Goal: Task Accomplishment & Management: Manage account settings

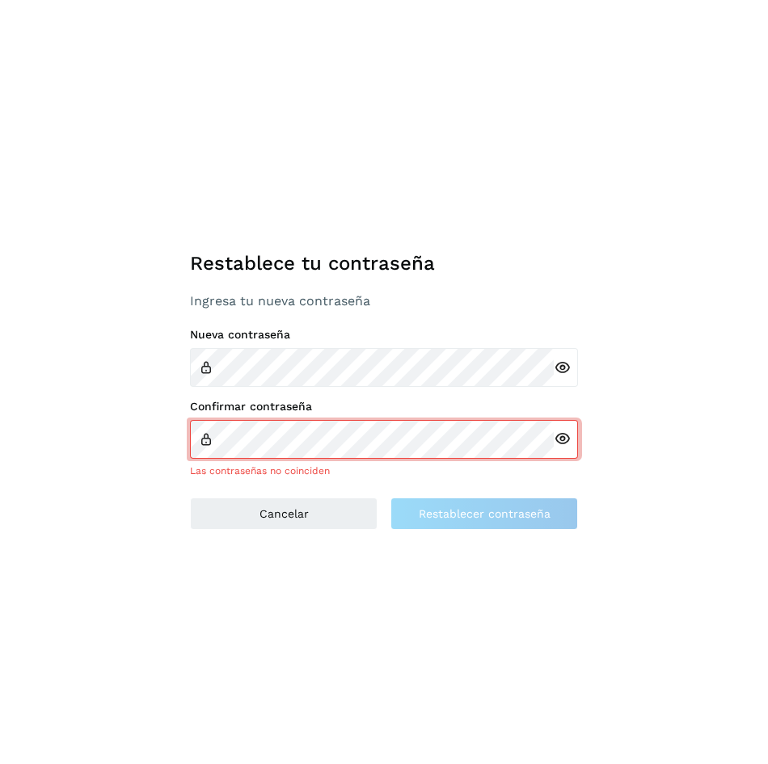
click at [560, 368] on icon at bounding box center [561, 368] width 17 height 17
click at [403, 427] on div "Confirmar contraseña Las contraseñas no coinciden" at bounding box center [384, 439] width 388 height 78
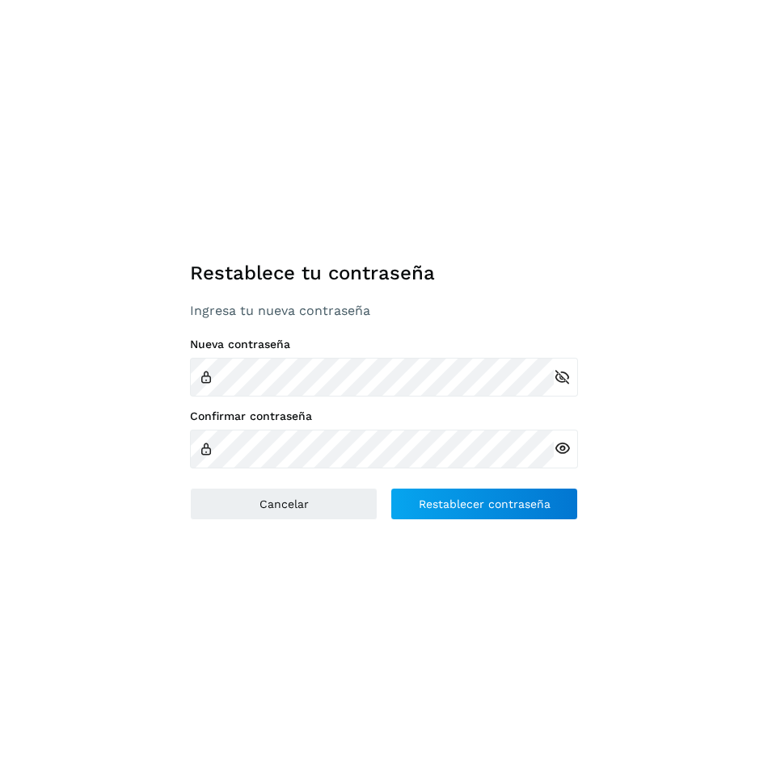
click at [563, 450] on icon at bounding box center [561, 448] width 17 height 17
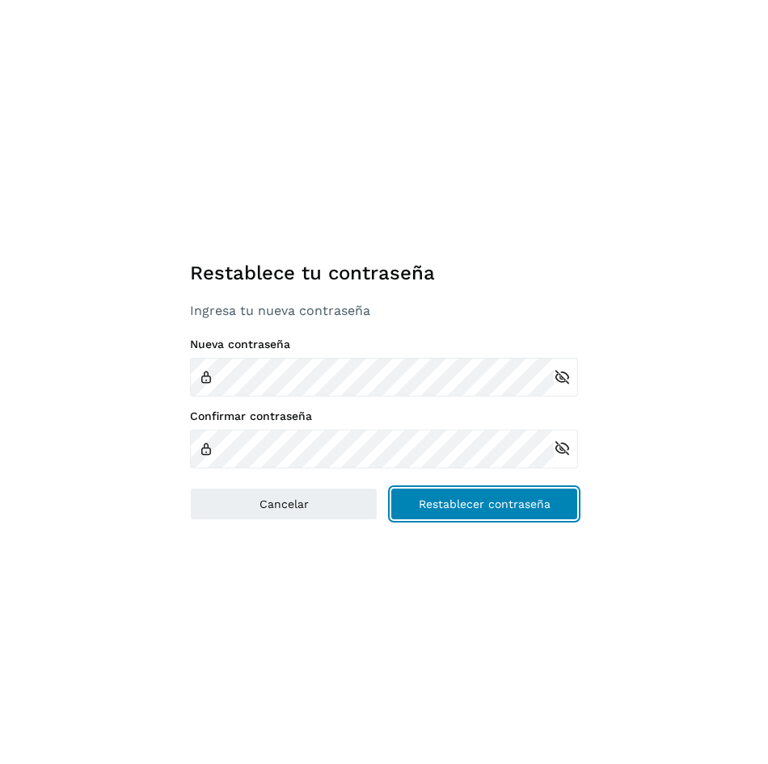
click at [527, 494] on button "Restablecer contraseña" at bounding box center [483, 504] width 187 height 32
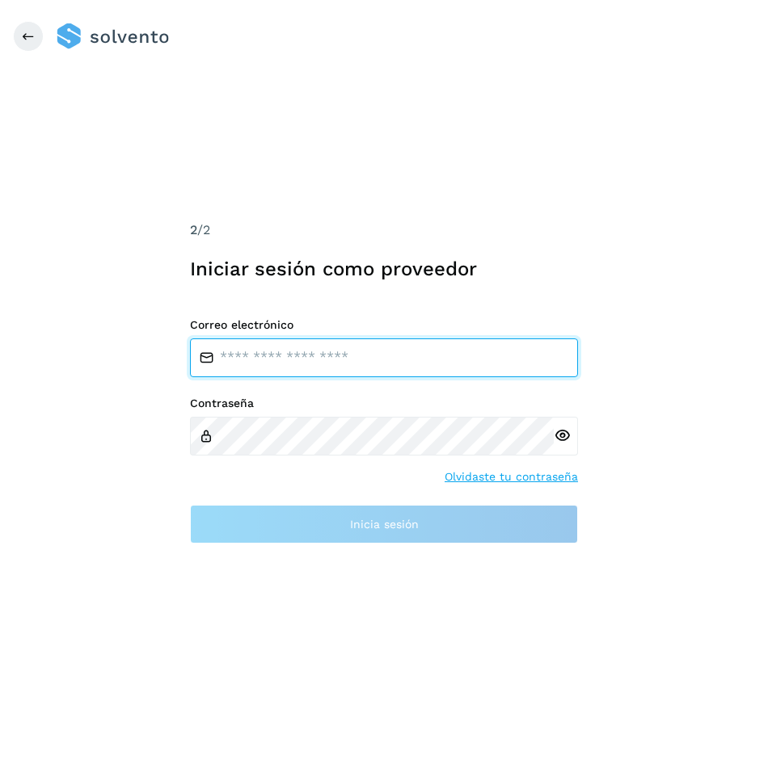
click at [339, 349] on input "email" at bounding box center [384, 358] width 388 height 39
type input "*"
paste input "**********"
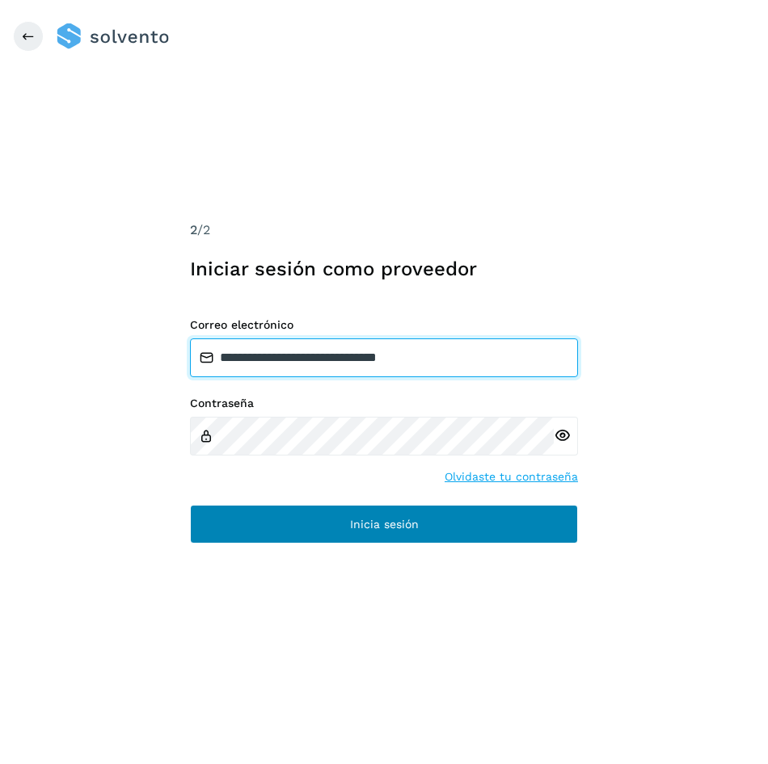
type input "**********"
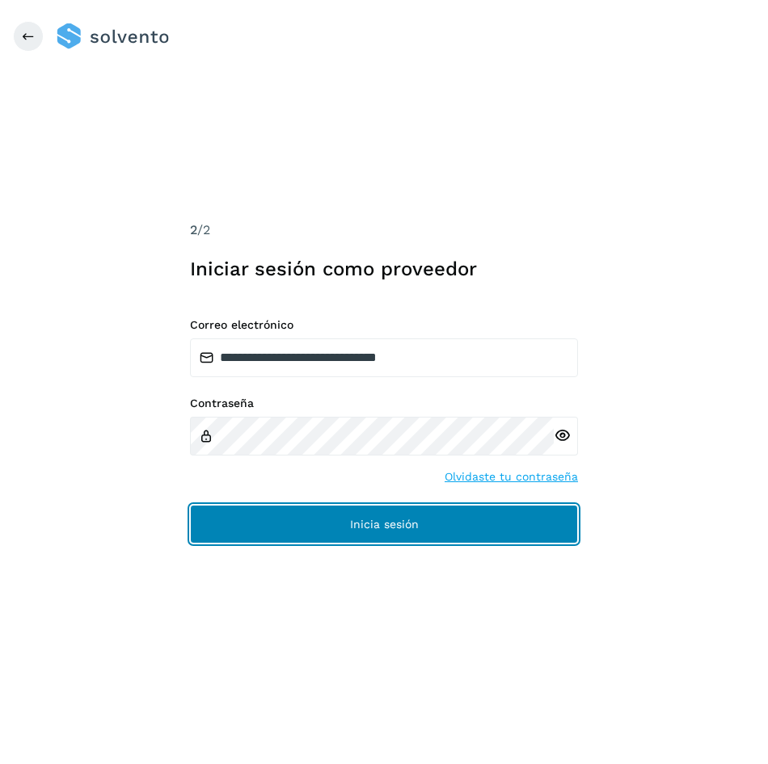
click at [417, 526] on span "Inicia sesión" at bounding box center [384, 524] width 69 height 11
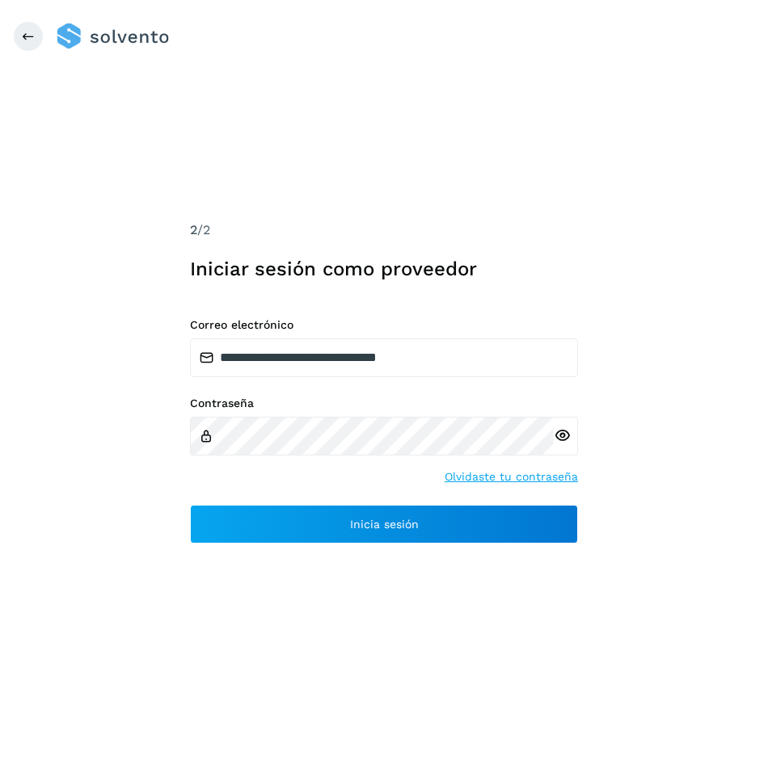
click at [660, 279] on div "**********" at bounding box center [384, 382] width 768 height 764
click at [250, 701] on div "**********" at bounding box center [384, 382] width 768 height 764
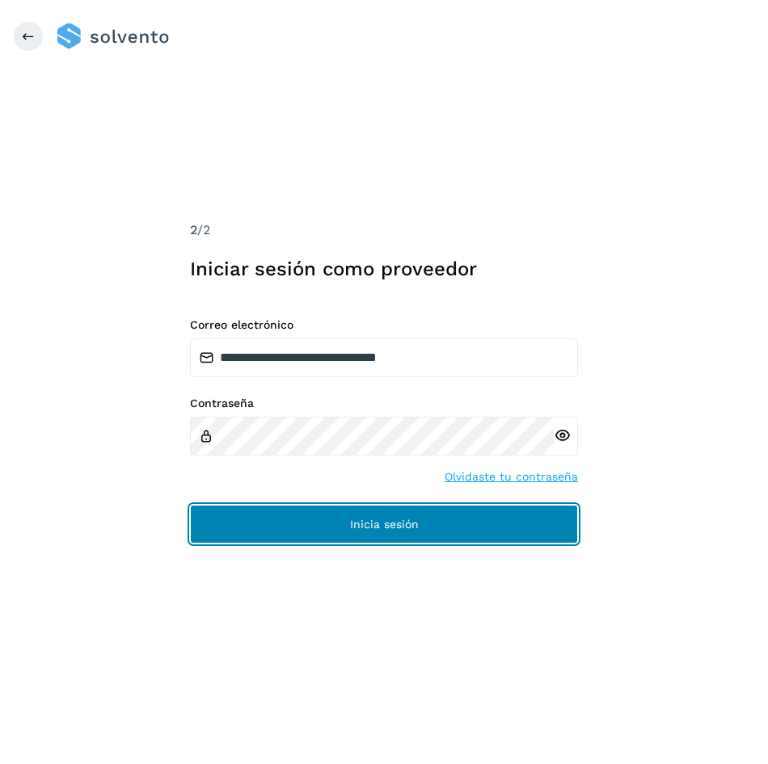
click at [299, 526] on button "Inicia sesión" at bounding box center [384, 524] width 388 height 39
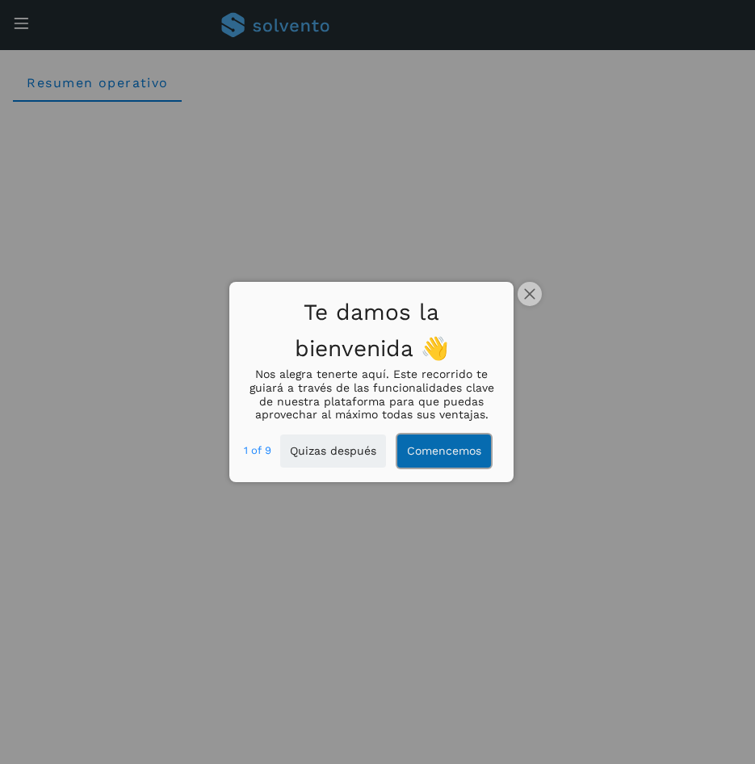
click at [432, 456] on button "Comencemos" at bounding box center [445, 451] width 94 height 33
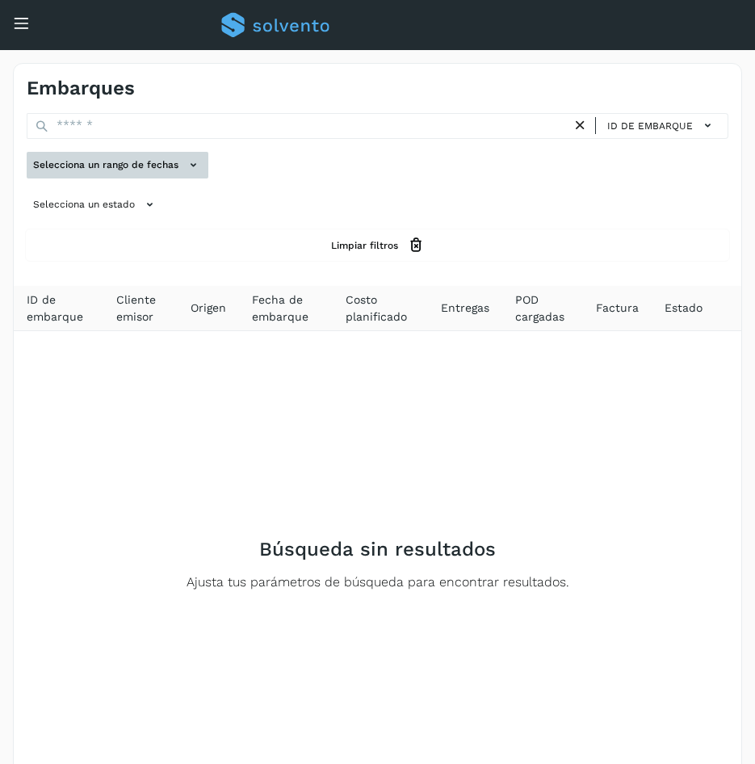
click at [129, 163] on button "Selecciona un rango de fechas" at bounding box center [118, 165] width 182 height 27
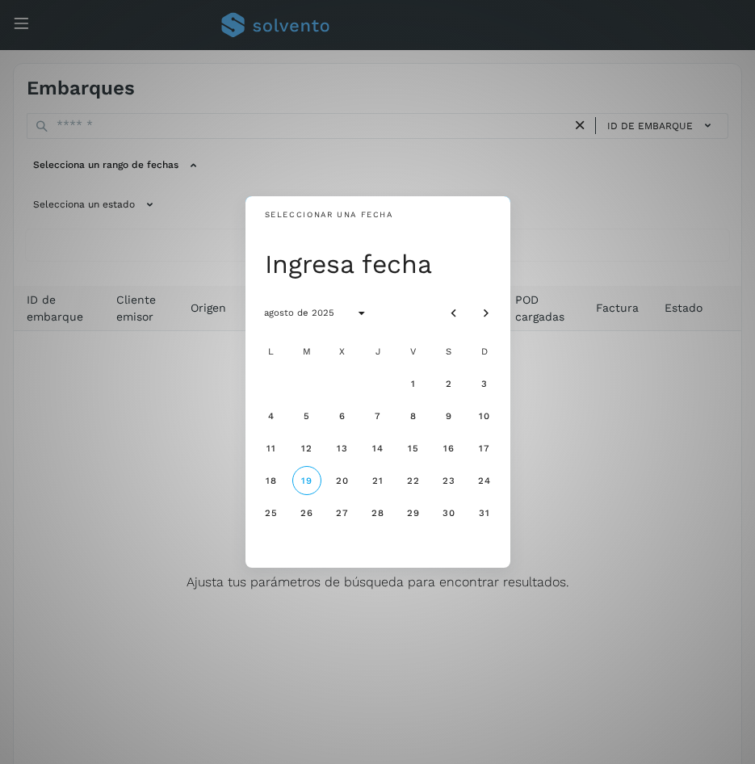
click at [127, 243] on div "Seleccionar una fecha Ingresa fecha agosto de 2025 L M X J V S D 1 2 3 4 5 6 7 …" at bounding box center [377, 382] width 755 height 764
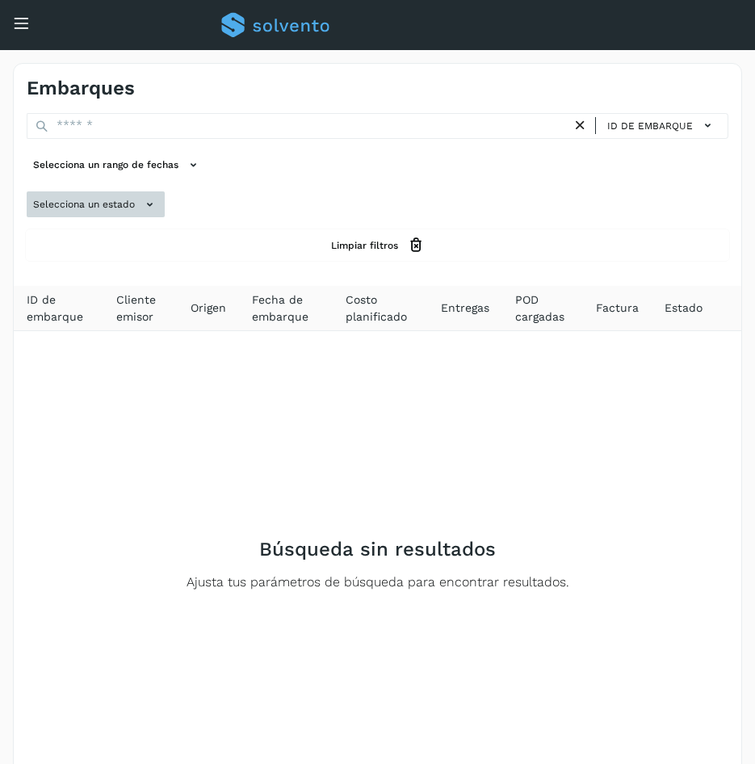
click at [125, 199] on button "Selecciona un estado" at bounding box center [96, 204] width 138 height 27
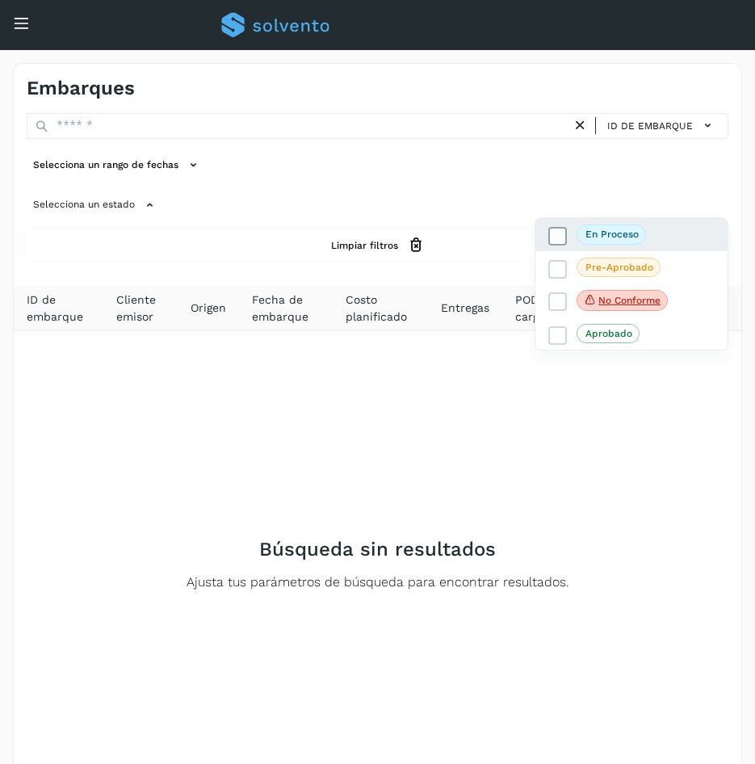
click at [557, 233] on icon at bounding box center [558, 237] width 16 height 16
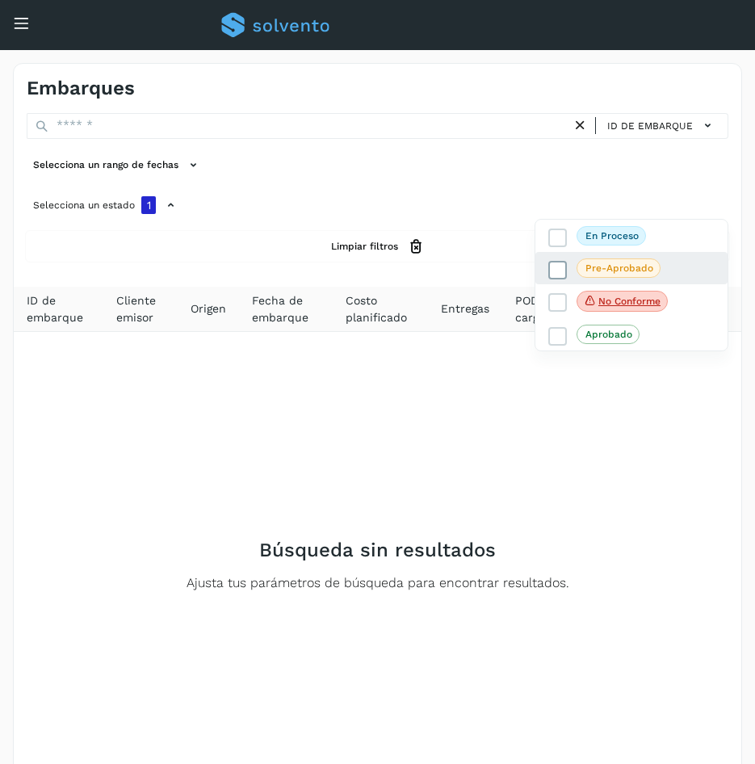
click at [564, 274] on icon at bounding box center [558, 271] width 16 height 16
click at [563, 313] on div "No conforme" at bounding box center [632, 301] width 192 height 34
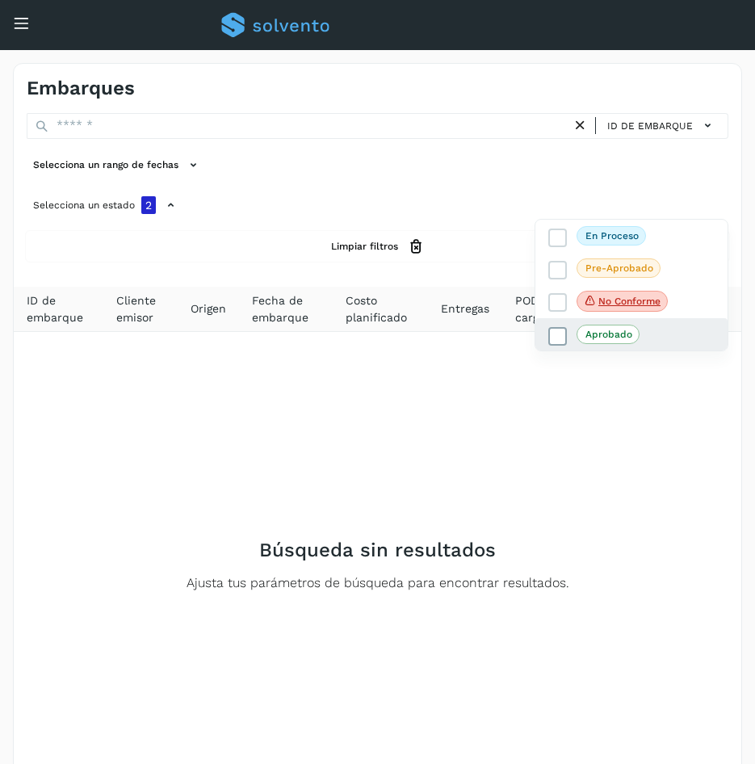
click at [565, 339] on icon at bounding box center [558, 337] width 16 height 16
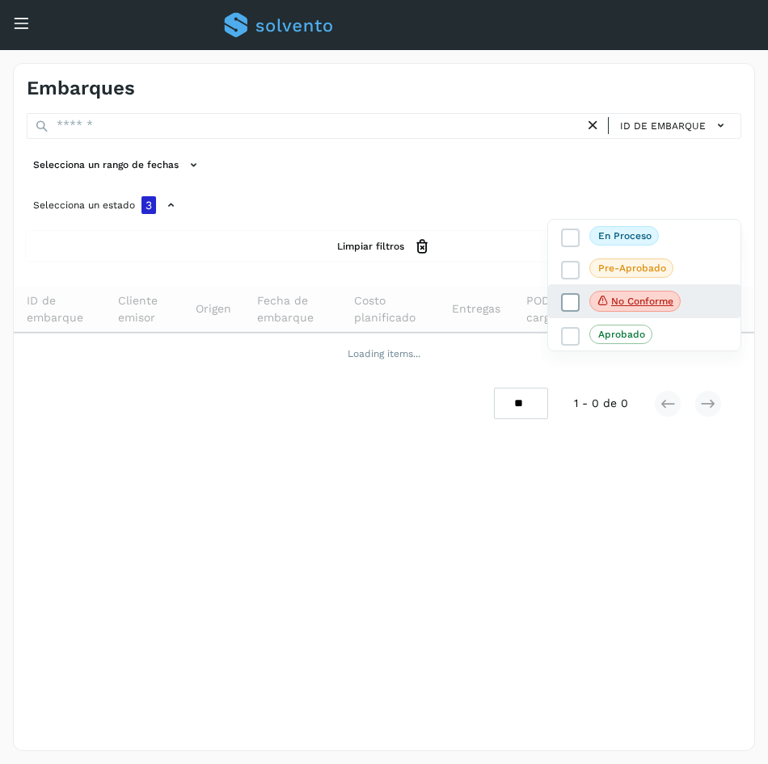
click at [561, 309] on span at bounding box center [570, 302] width 19 height 19
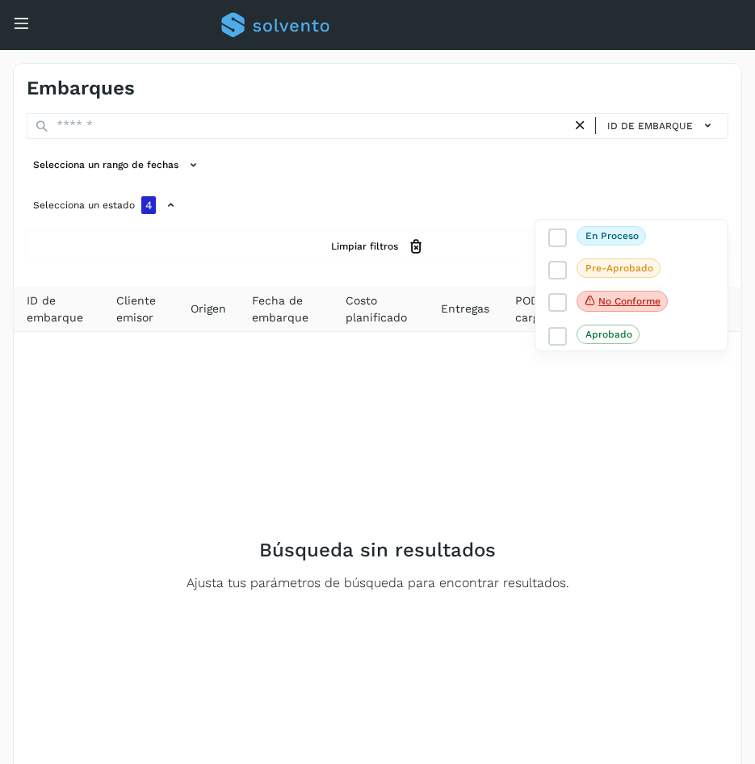
click at [426, 170] on div at bounding box center [377, 382] width 755 height 764
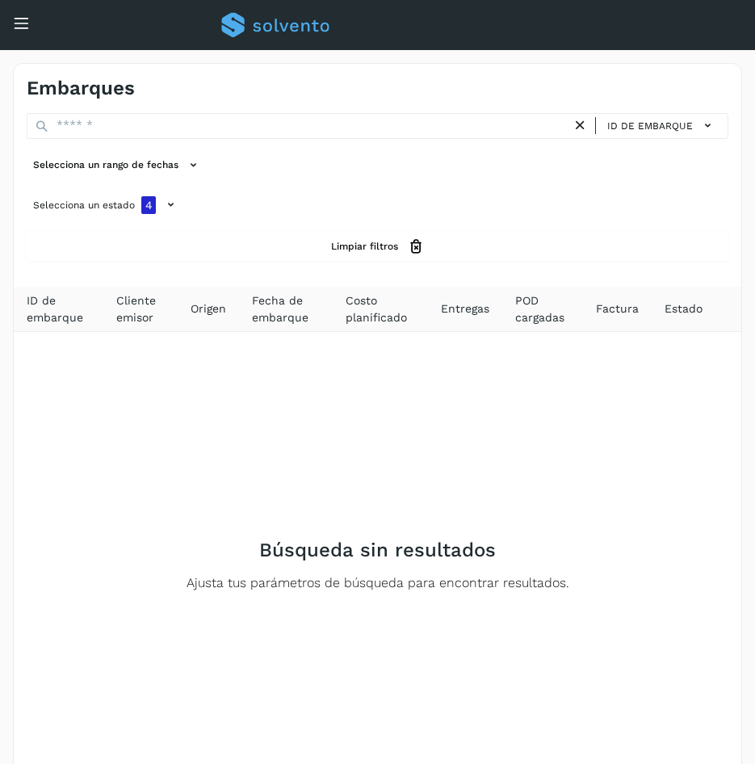
click at [689, 111] on div "Embarques ID de embarque Selecciona un rango de fechas Selecciona un estado 4 L…" at bounding box center [378, 459] width 730 height 793
click at [684, 120] on span "ID de embarque" at bounding box center [651, 126] width 86 height 15
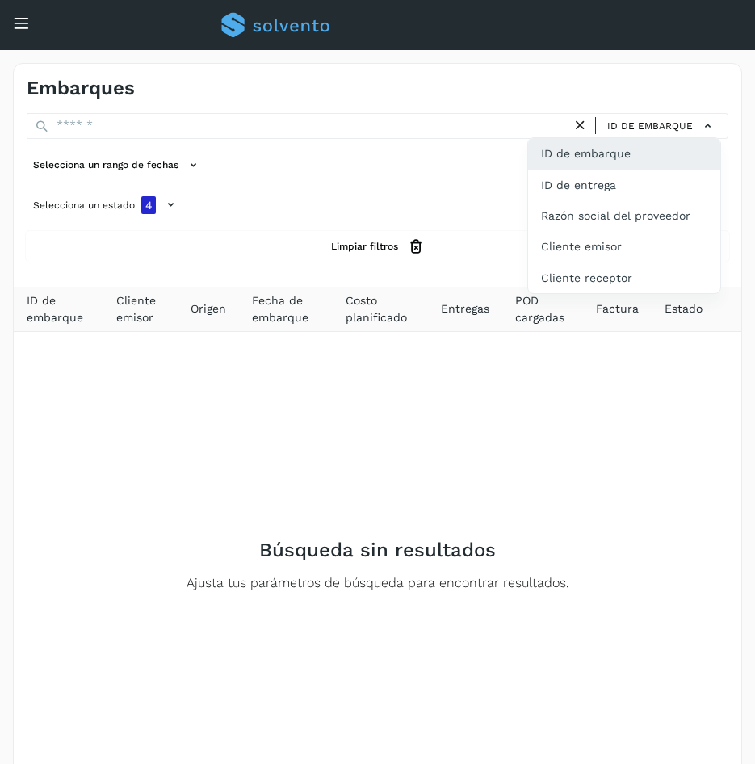
click at [405, 440] on div at bounding box center [377, 382] width 755 height 764
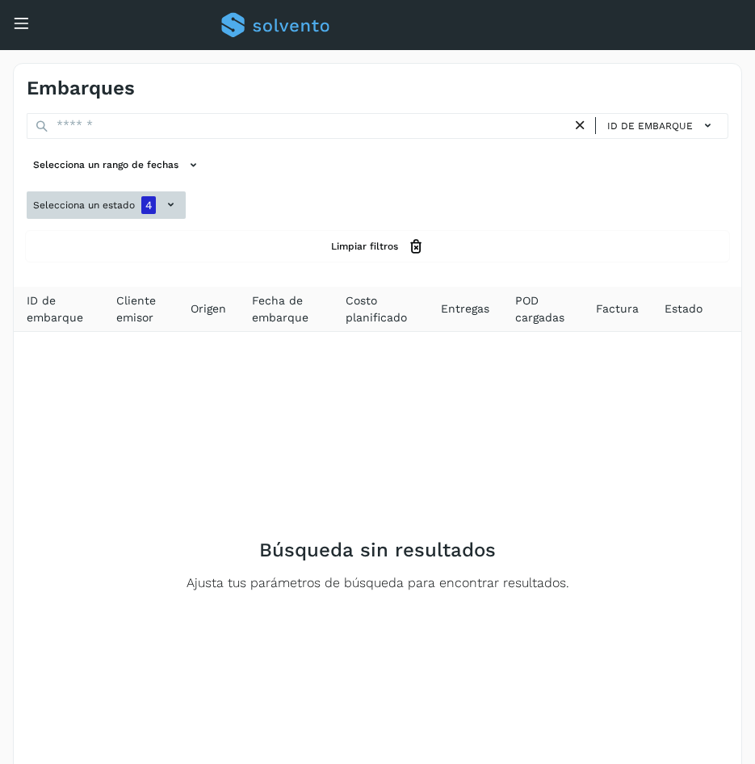
click at [162, 203] on icon at bounding box center [170, 204] width 17 height 17
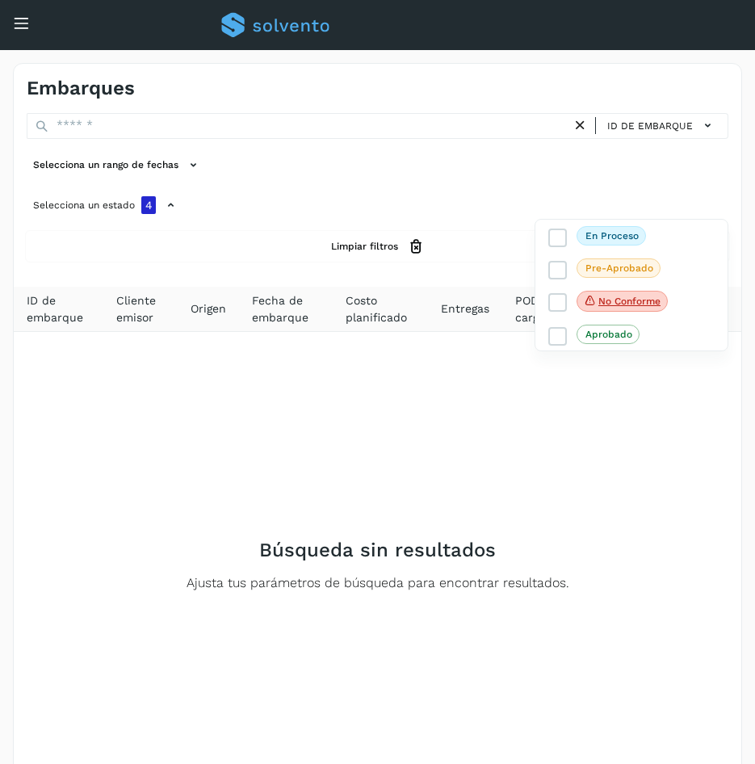
click at [330, 191] on div at bounding box center [377, 382] width 755 height 764
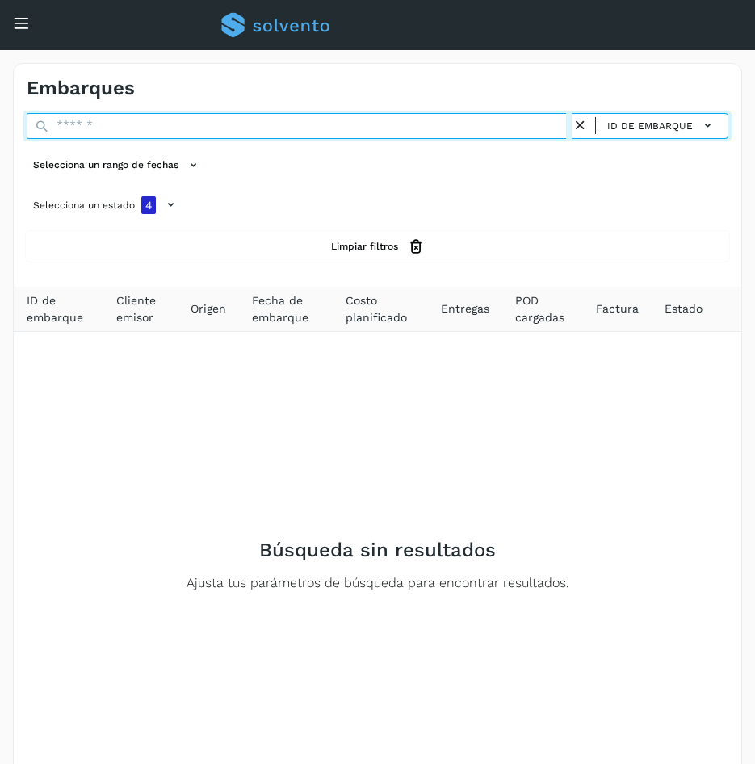
click at [75, 128] on input "text" at bounding box center [299, 126] width 545 height 26
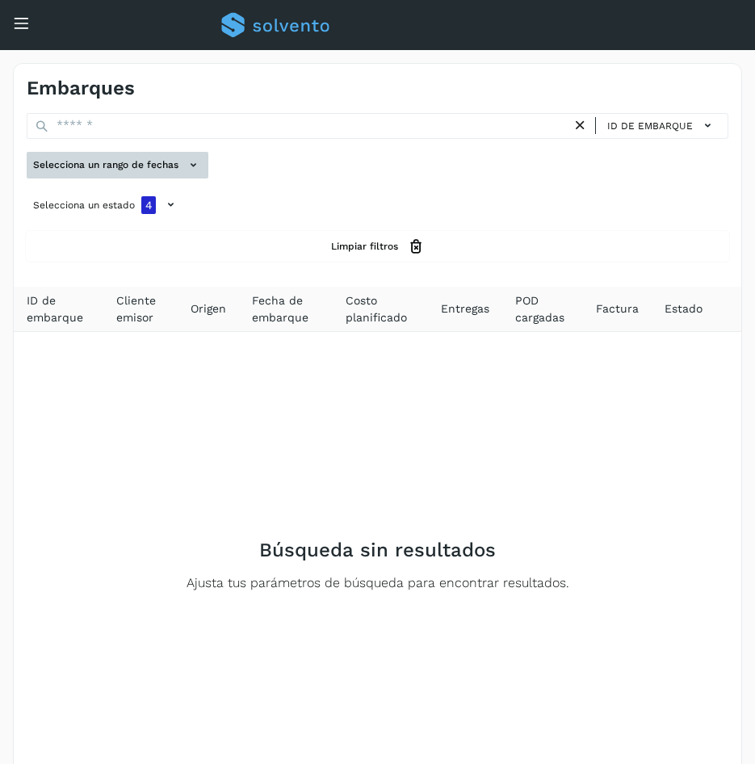
click at [199, 168] on icon at bounding box center [193, 165] width 17 height 17
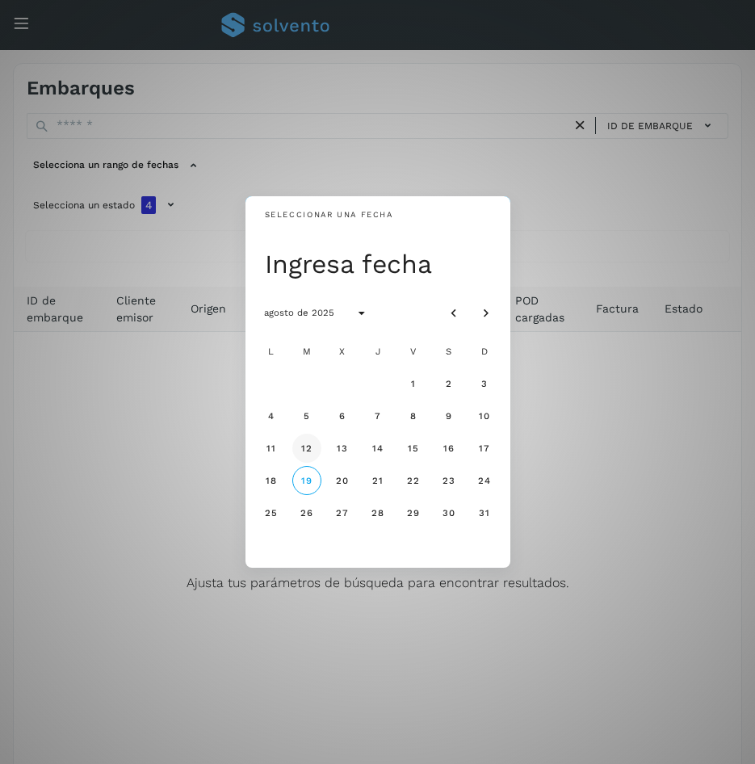
click at [309, 440] on button "12" at bounding box center [306, 448] width 29 height 29
click at [181, 248] on div "Seleccionar una fecha [DATE] [DATE] L M X J V S D 1 2 3 4 5 6 7 8 9 10 11 12 13…" at bounding box center [377, 382] width 755 height 764
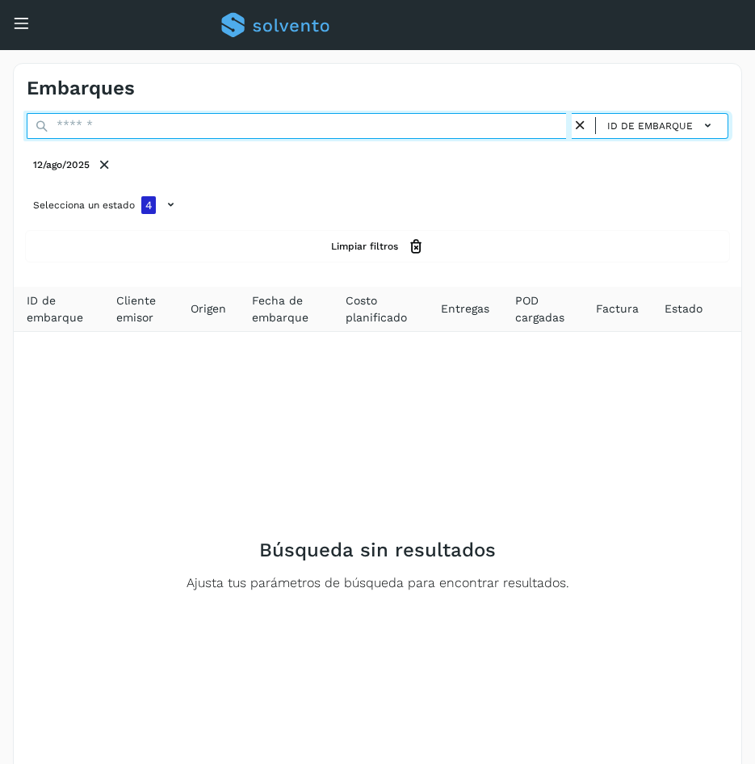
click at [333, 128] on input "text" at bounding box center [299, 126] width 545 height 26
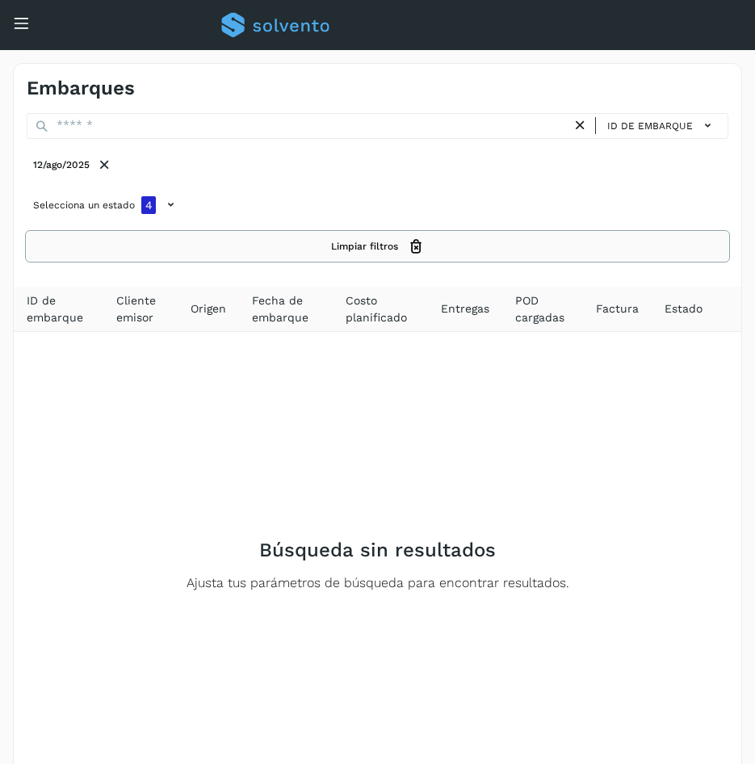
click at [339, 259] on button "Limpiar filtros" at bounding box center [378, 247] width 702 height 30
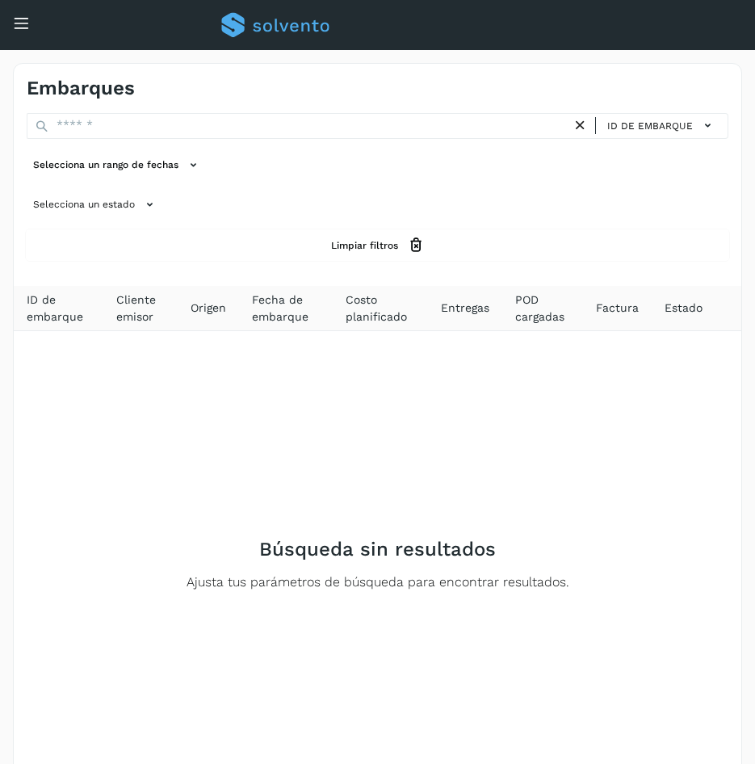
click at [26, 18] on icon at bounding box center [21, 23] width 17 height 17
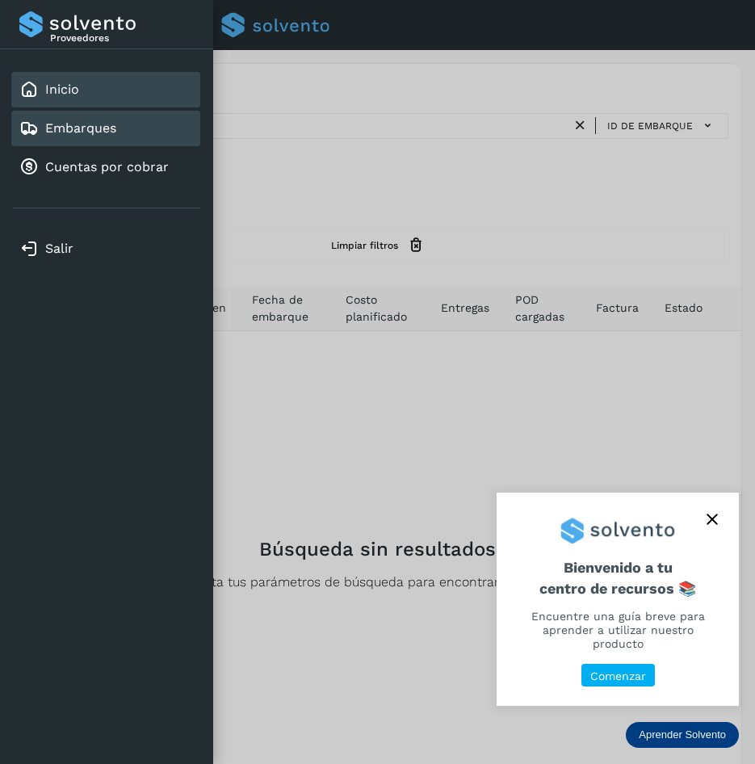
click at [70, 89] on link "Inicio" at bounding box center [62, 89] width 34 height 15
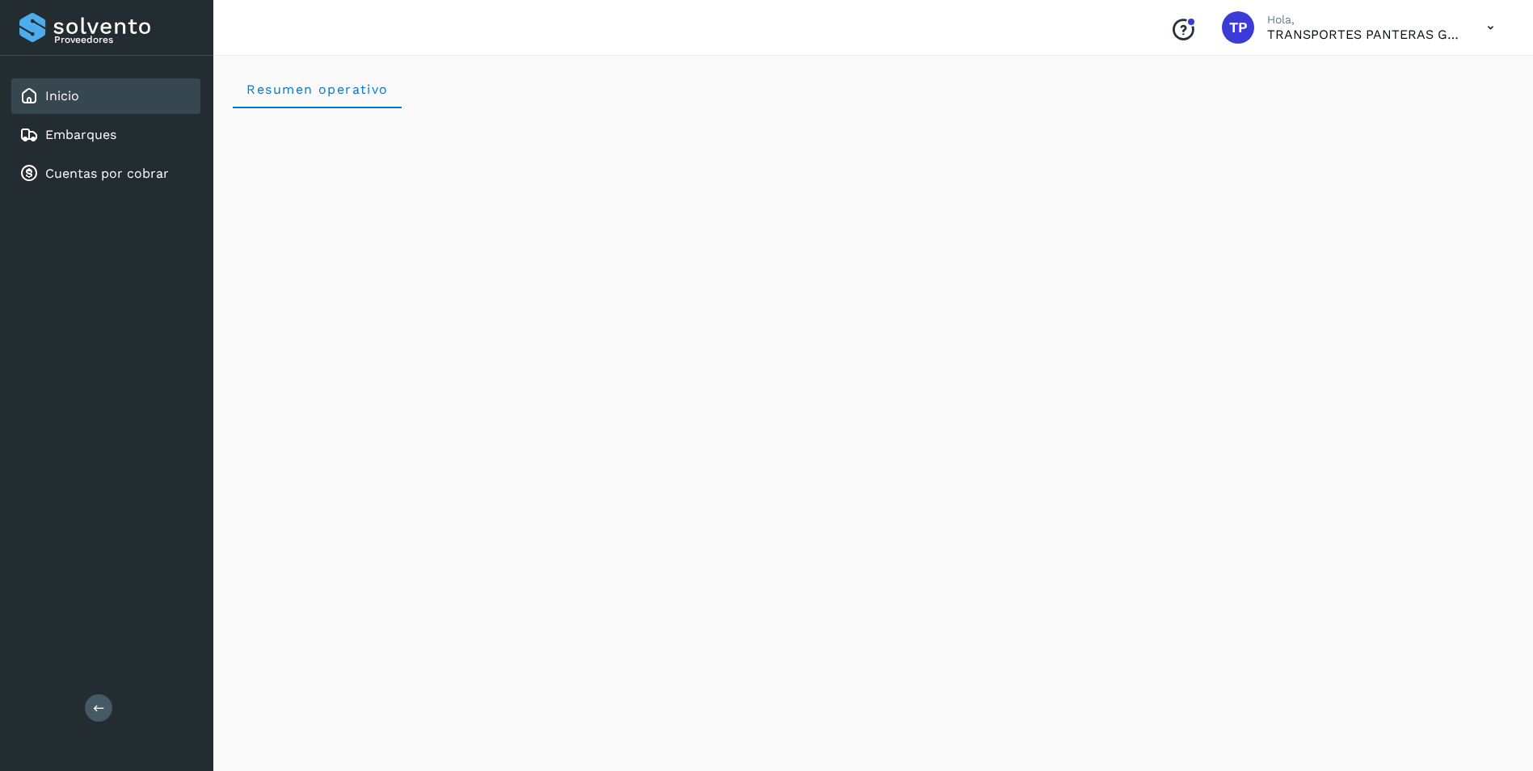
click at [767, 23] on icon at bounding box center [1490, 27] width 33 height 33
click at [767, 30] on div at bounding box center [766, 385] width 1533 height 771
click at [767, 32] on icon "Conoce nuestros beneficios" at bounding box center [1183, 30] width 26 height 26
click at [120, 145] on div "Embarques" at bounding box center [105, 135] width 189 height 36
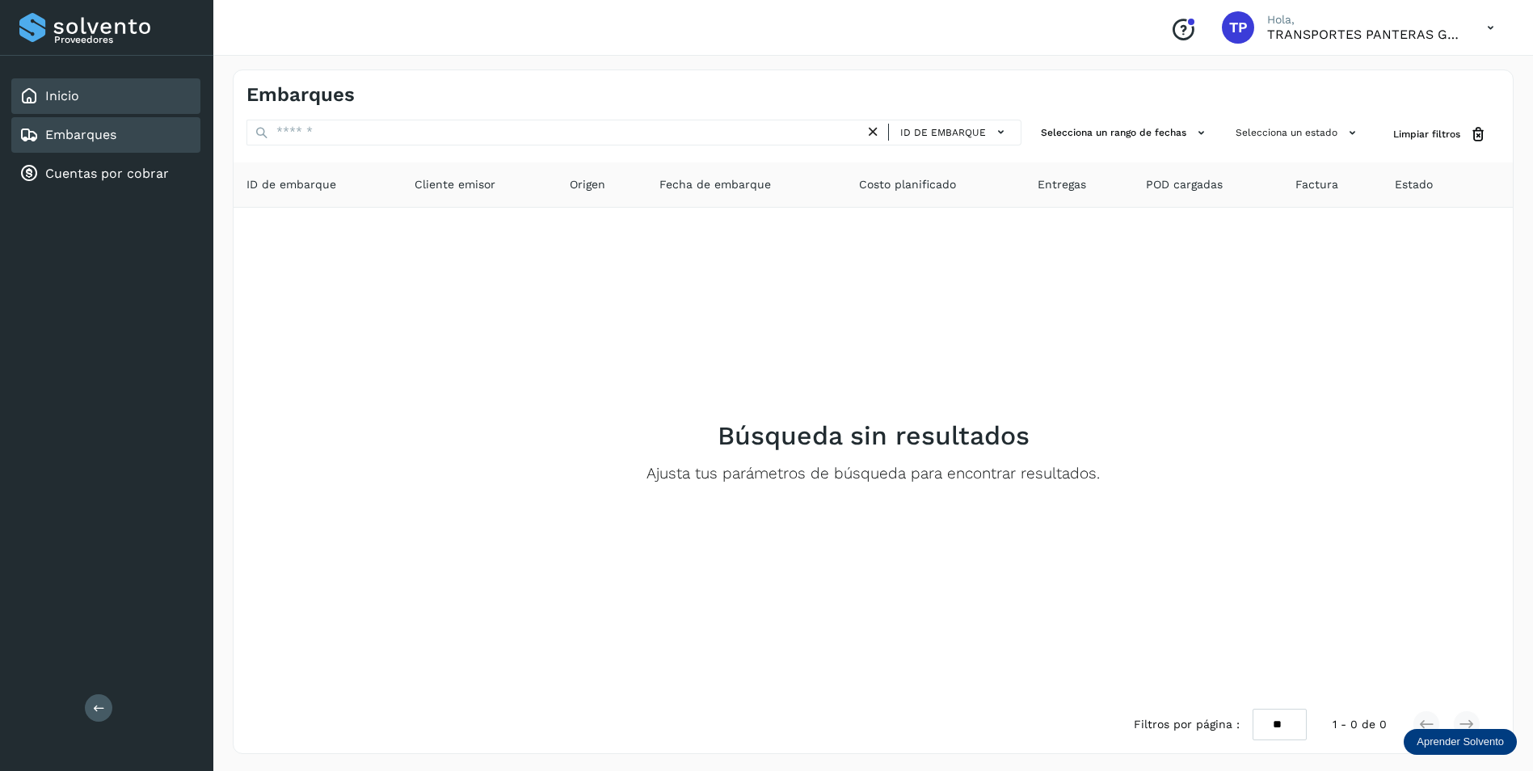
click at [56, 95] on link "Inicio" at bounding box center [62, 95] width 34 height 15
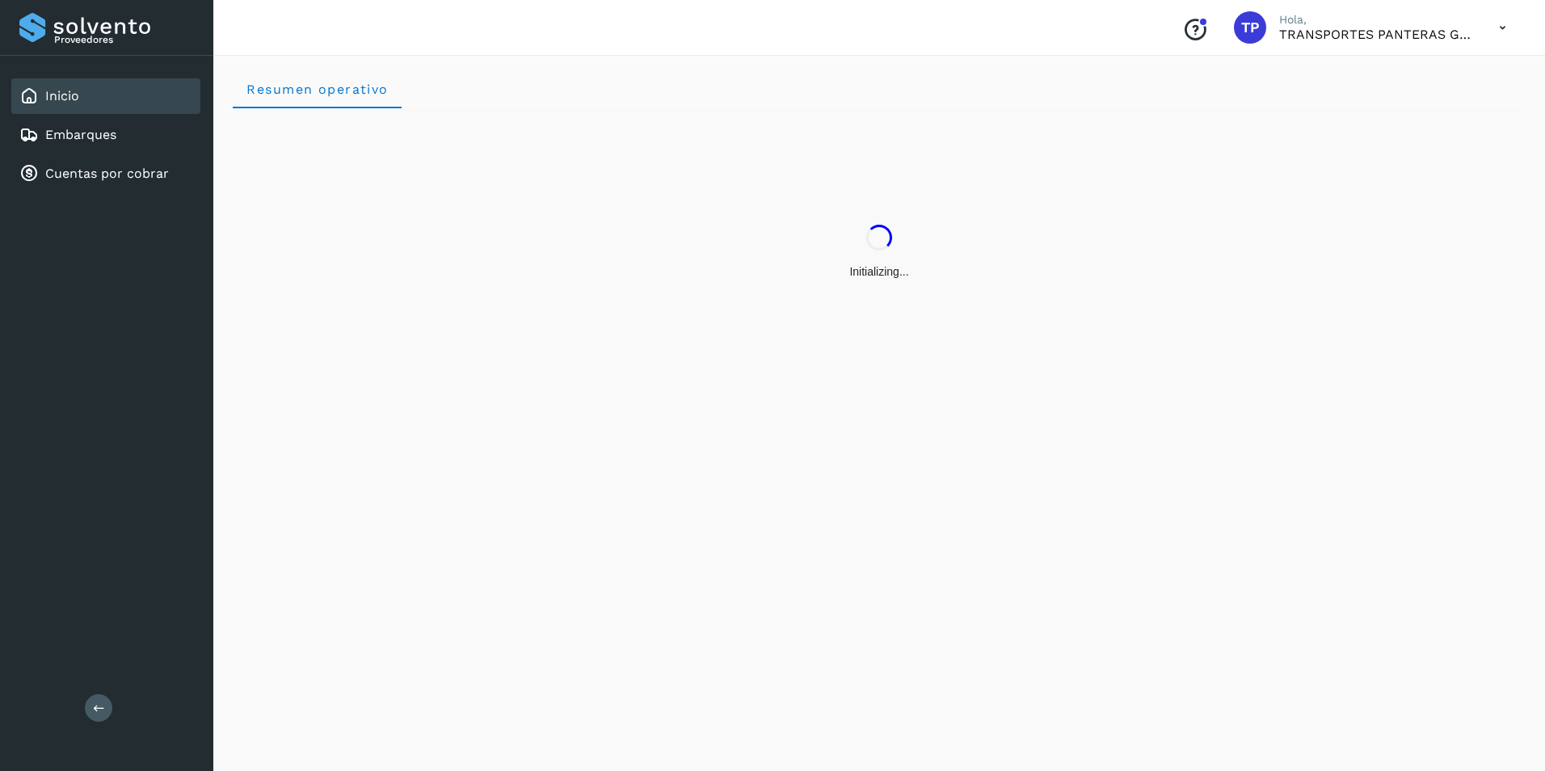
click at [767, 31] on icon at bounding box center [1502, 27] width 33 height 33
click at [767, 237] on div at bounding box center [766, 385] width 1533 height 771
click at [767, 35] on icon at bounding box center [1490, 27] width 33 height 33
click at [767, 35] on div at bounding box center [766, 385] width 1533 height 771
click at [767, 29] on icon "Conoce nuestros beneficios" at bounding box center [1183, 30] width 26 height 26
